Goal: Task Accomplishment & Management: Complete application form

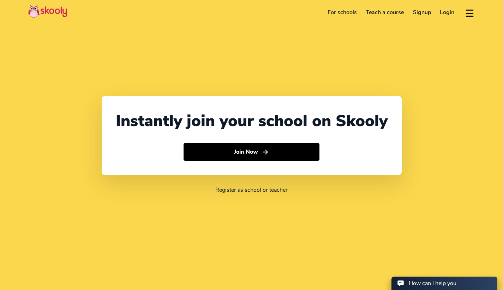
select select "61"
select select "[GEOGRAPHIC_DATA]"
select select "[GEOGRAPHIC_DATA]/[GEOGRAPHIC_DATA]"
click at [347, 9] on link "For schools" at bounding box center [342, 12] width 38 height 11
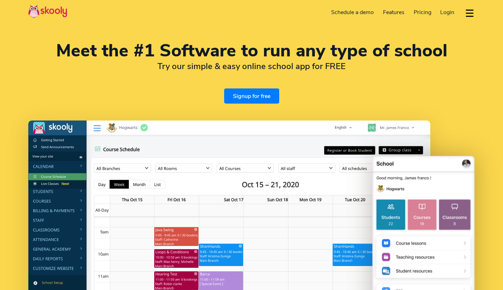
select select "en"
select select "61"
select select "Australia"
select select "[GEOGRAPHIC_DATA]/[GEOGRAPHIC_DATA]"
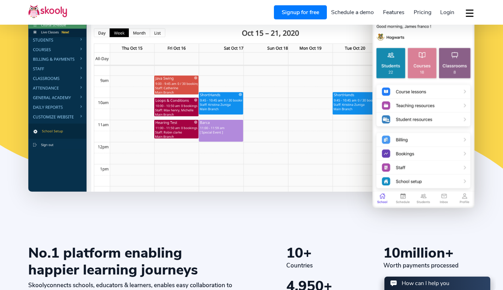
scroll to position [173, 0]
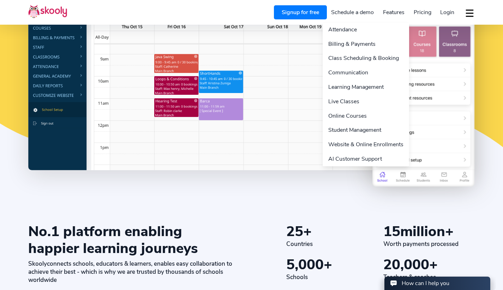
click at [402, 12] on link "Features" at bounding box center [393, 12] width 31 height 11
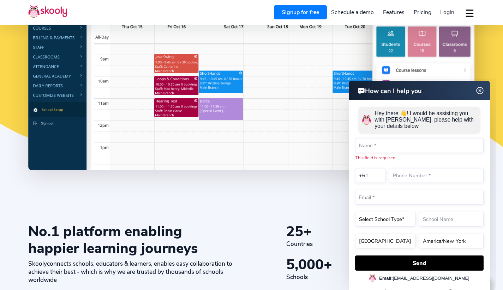
click at [481, 92] on img at bounding box center [479, 90] width 13 height 9
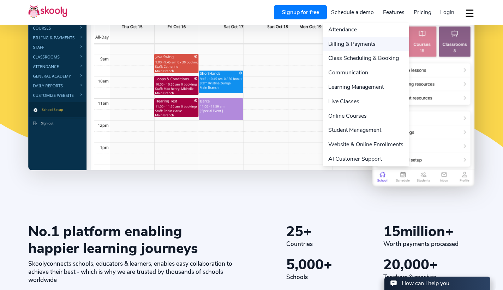
click at [363, 41] on link "Billing & Payments" at bounding box center [365, 44] width 86 height 14
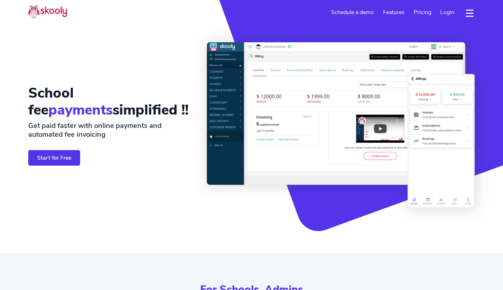
select select "en"
select select "61"
select select "[GEOGRAPHIC_DATA]"
select select "[GEOGRAPHIC_DATA]/[GEOGRAPHIC_DATA]"
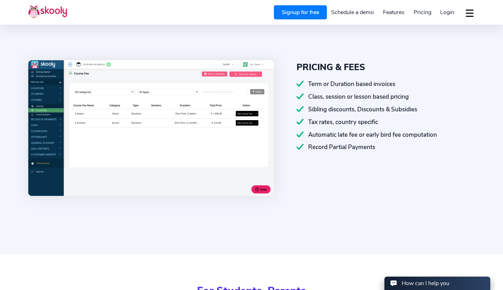
scroll to position [672, 0]
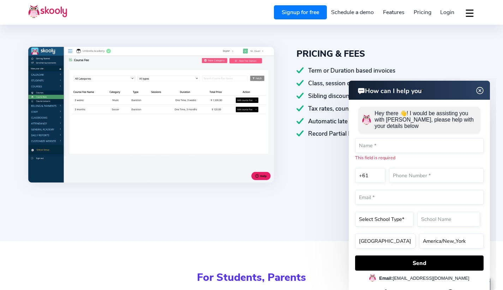
click at [478, 90] on img at bounding box center [479, 90] width 13 height 9
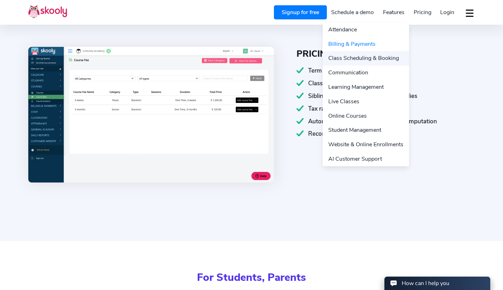
click at [388, 55] on link "Class Scheduling & Booking" at bounding box center [365, 58] width 86 height 14
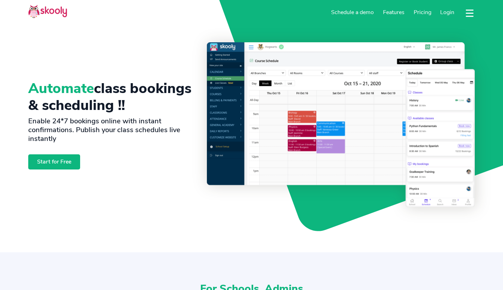
select select "en"
select select "61"
select select "[GEOGRAPHIC_DATA]"
select select "[GEOGRAPHIC_DATA]/[GEOGRAPHIC_DATA]"
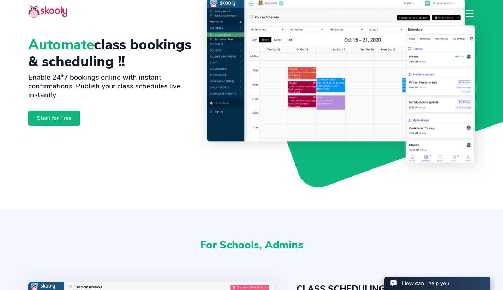
scroll to position [12, 0]
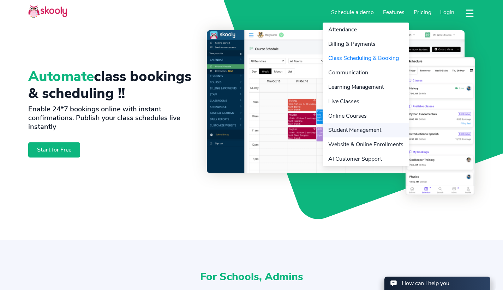
click at [356, 136] on link "Student Management" at bounding box center [365, 130] width 86 height 14
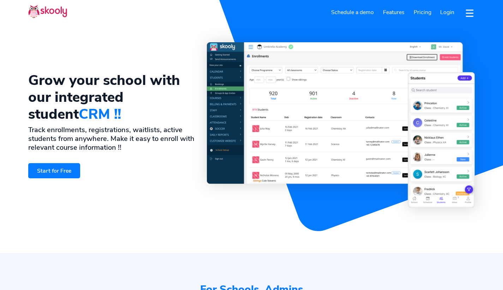
select select "en"
select select "61"
select select "[GEOGRAPHIC_DATA]"
select select "[GEOGRAPHIC_DATA]/[GEOGRAPHIC_DATA]"
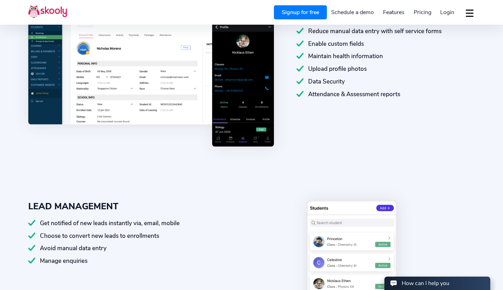
scroll to position [333, 0]
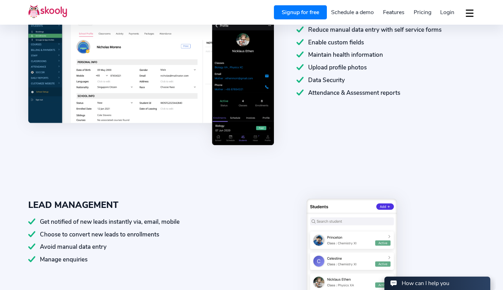
click at [423, 12] on span "Pricing" at bounding box center [423, 12] width 18 height 8
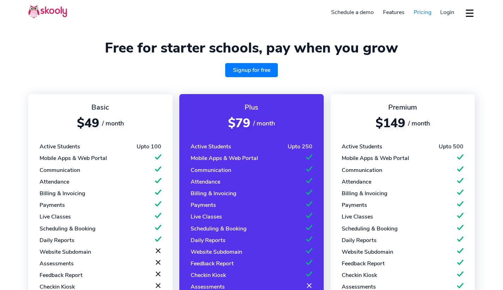
select select "en"
select select "61"
select select "[GEOGRAPHIC_DATA]"
select select "[GEOGRAPHIC_DATA]/[GEOGRAPHIC_DATA]"
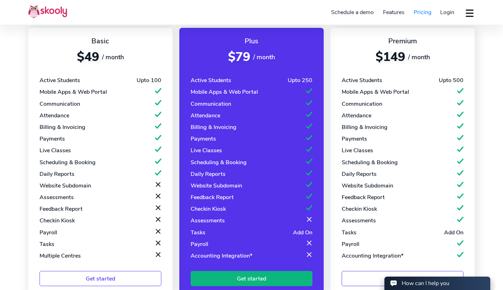
scroll to position [68, 0]
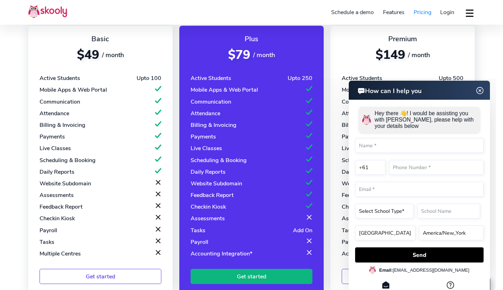
click at [482, 91] on img at bounding box center [479, 90] width 13 height 9
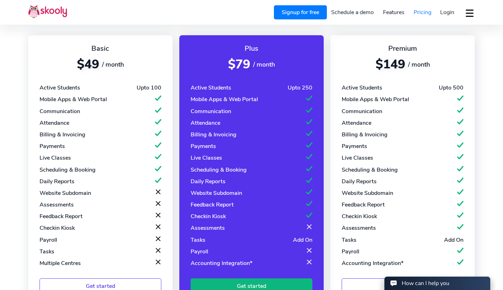
scroll to position [0, 0]
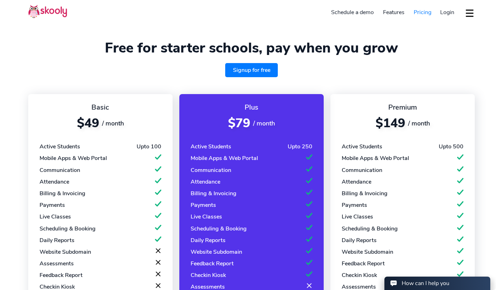
click at [469, 8] on button "dropdown menu" at bounding box center [469, 13] width 10 height 16
click at [268, 67] on link "Signup for free" at bounding box center [251, 70] width 53 height 14
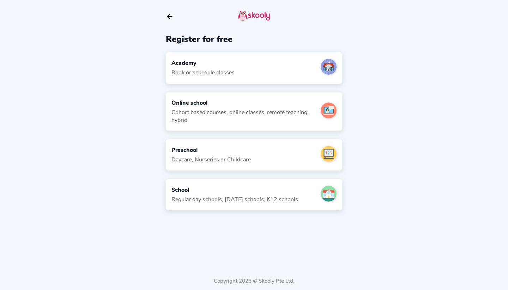
click at [263, 68] on div "Academy Book or schedule classes" at bounding box center [254, 67] width 176 height 31
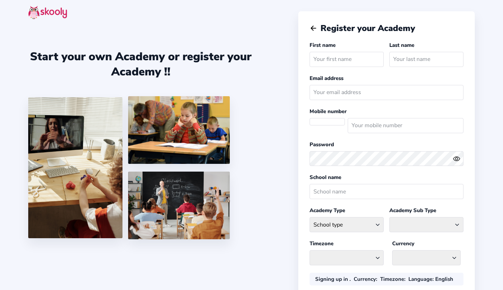
select select "[GEOGRAPHIC_DATA]/[GEOGRAPHIC_DATA]"
select select "AUD $"
select select "AU"
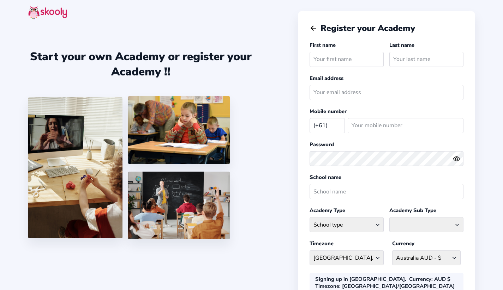
click at [312, 29] on icon "arrow back outline" at bounding box center [313, 28] width 5 height 5
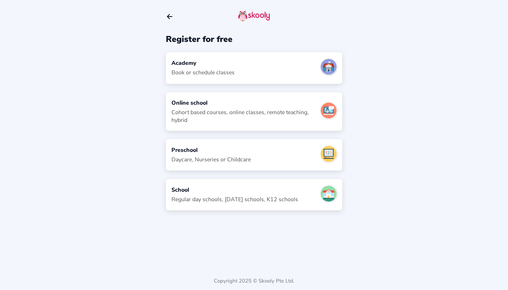
click at [243, 76] on div "Academy Book or schedule classes" at bounding box center [254, 67] width 176 height 31
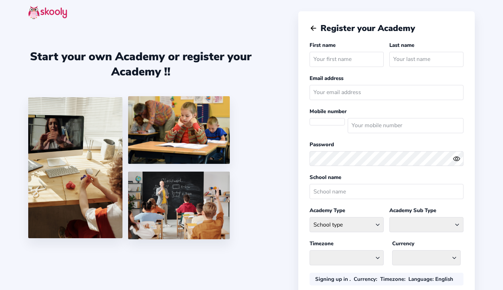
select select "[GEOGRAPHIC_DATA]/[GEOGRAPHIC_DATA]"
select select "AUD $"
select select "AU"
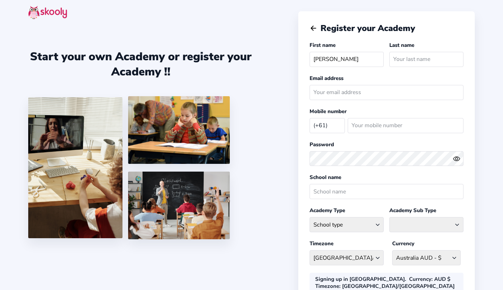
type input "[PERSON_NAME]"
type input "Swift"
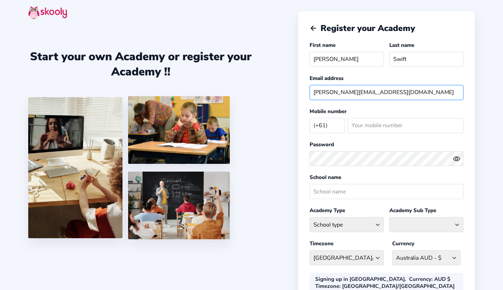
type input "olivia.swift@musicforcanberra.org.au"
type input "0404677493"
click at [458, 156] on icon "Eye" at bounding box center [456, 158] width 7 height 7
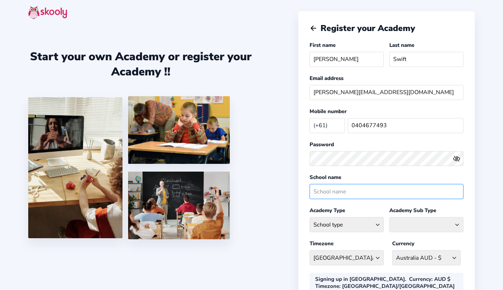
click at [335, 194] on input "text" at bounding box center [386, 191] width 154 height 15
type input "Music For Canberra"
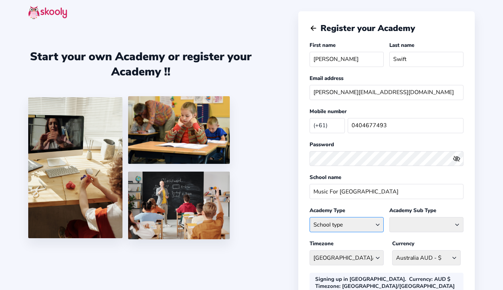
click at [326, 225] on select "School type Academic Afterschool Arts Dance Homeschool Language Martial Arts Mu…" at bounding box center [346, 224] width 74 height 15
select select "M"
click at [309, 217] on select "School type Academic Afterschool Arts Dance Homeschool Language Martial Arts Mu…" at bounding box center [346, 224] width 74 height 15
click at [406, 224] on select "Classical Drums General Music Guitar Piano Violin" at bounding box center [426, 224] width 74 height 15
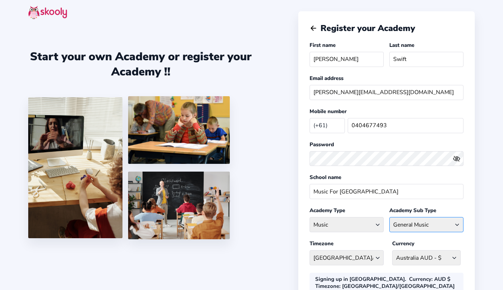
click at [389, 217] on select "Classical Drums General Music Guitar Piano Violin" at bounding box center [426, 224] width 74 height 15
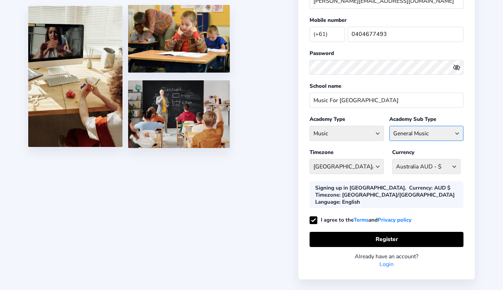
scroll to position [92, 0]
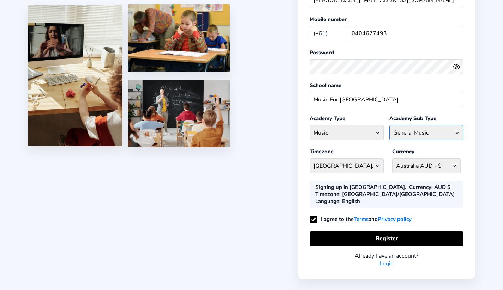
click at [418, 129] on select "Classical Drums General Music Guitar Piano Violin" at bounding box center [426, 132] width 74 height 15
select select "CL"
click at [389, 125] on select "Classical Drums General Music Guitar Piano Violin" at bounding box center [426, 132] width 74 height 15
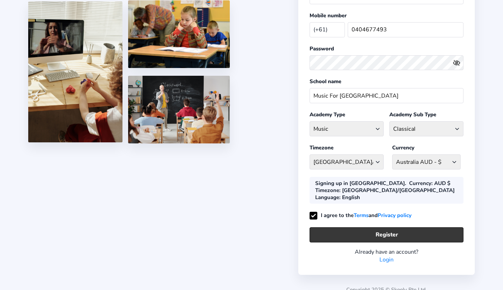
click at [354, 229] on button "Register" at bounding box center [386, 235] width 154 height 15
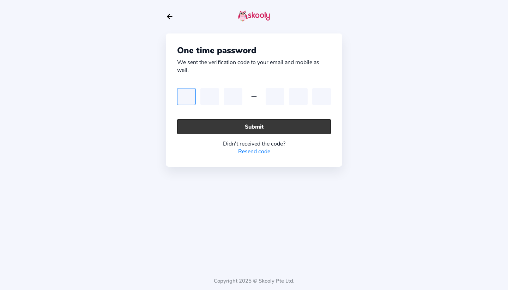
paste input "0"
type input "0"
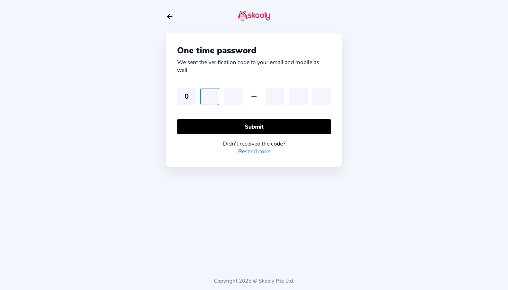
type input "3"
type input "1"
type input "9"
type input "4"
type input "1"
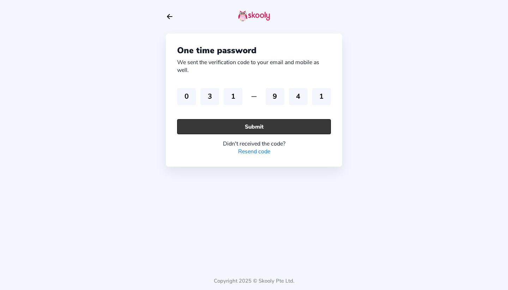
click at [251, 127] on button "Submit" at bounding box center [254, 126] width 154 height 15
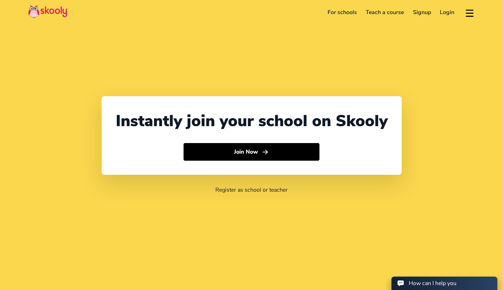
select select "61"
select select "[GEOGRAPHIC_DATA]"
select select "[GEOGRAPHIC_DATA]/[GEOGRAPHIC_DATA]"
click at [49, 11] on img at bounding box center [47, 12] width 39 height 14
click at [344, 19] on header "For schools Teach a course Signup Login Download app Contact support English" at bounding box center [251, 12] width 503 height 25
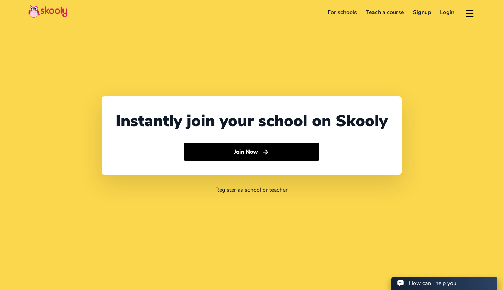
click at [344, 11] on link "For schools" at bounding box center [342, 12] width 38 height 11
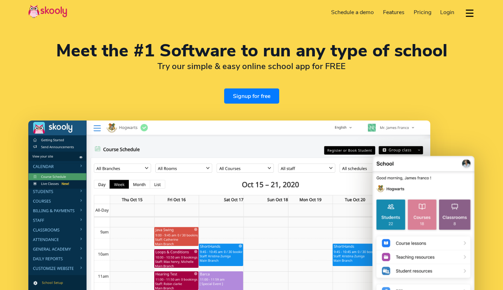
select select "en"
select select "61"
select select "[GEOGRAPHIC_DATA]"
select select "[GEOGRAPHIC_DATA]/[GEOGRAPHIC_DATA]"
